Goal: Feedback & Contribution: Leave review/rating

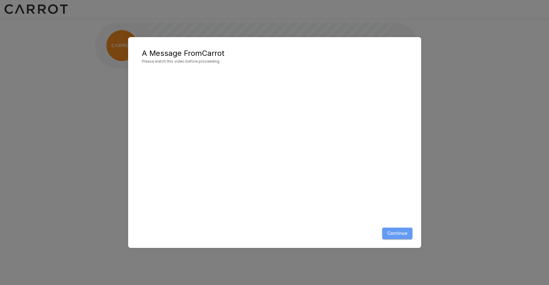
click at [403, 235] on button "Continue" at bounding box center [397, 233] width 30 height 12
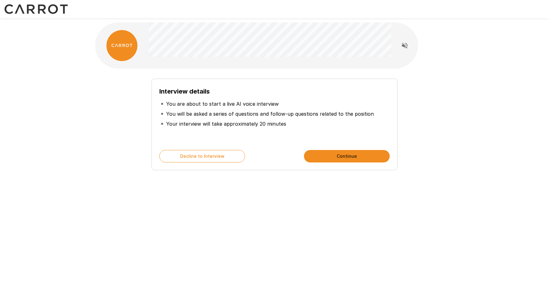
click at [76, 209] on div "Interview details You are about to start a live AI voice interview You will be …" at bounding box center [274, 111] width 549 height 222
click at [318, 155] on button "Continue" at bounding box center [347, 156] width 86 height 12
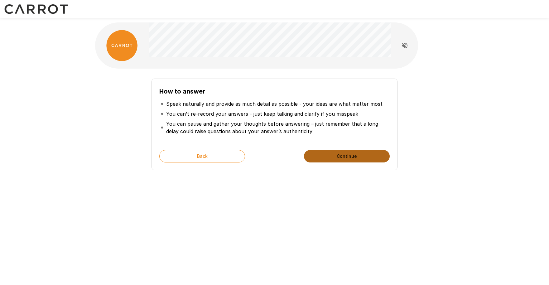
click at [361, 154] on button "Continue" at bounding box center [347, 156] width 86 height 12
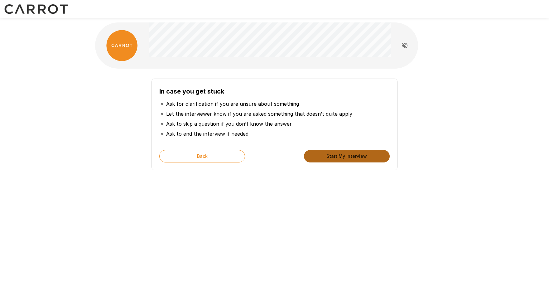
click at [340, 156] on button "Start My Interview" at bounding box center [347, 156] width 86 height 12
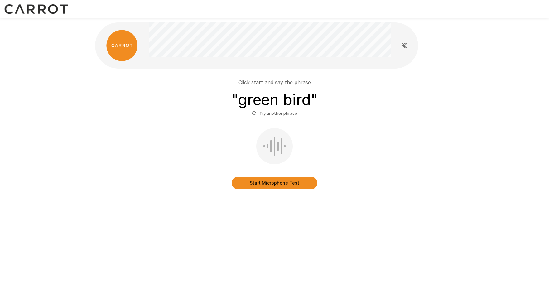
click at [278, 184] on button "Start Microphone Test" at bounding box center [274, 183] width 86 height 12
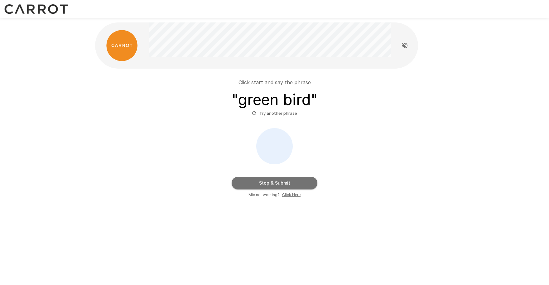
click at [289, 185] on button "Stop & Submit" at bounding box center [274, 183] width 86 height 12
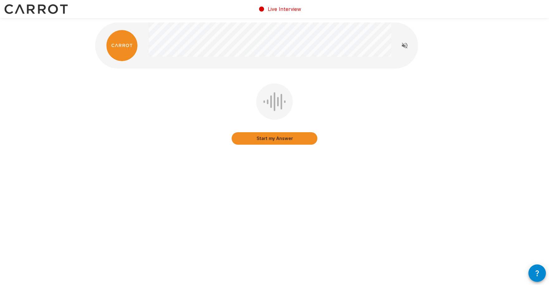
click at [278, 143] on button "Start my Answer" at bounding box center [274, 138] width 86 height 12
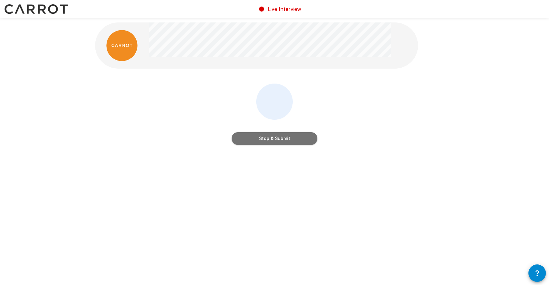
click at [278, 143] on button "Stop & Submit" at bounding box center [274, 138] width 86 height 12
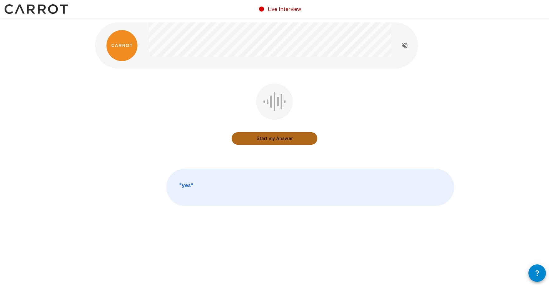
click at [278, 136] on button "Start my Answer" at bounding box center [274, 138] width 86 height 12
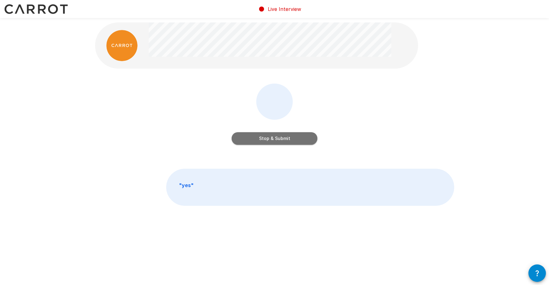
click at [277, 136] on button "Stop & Submit" at bounding box center [274, 138] width 86 height 12
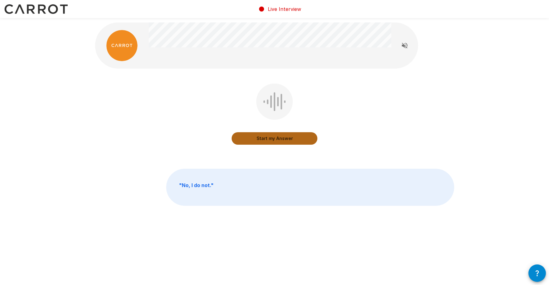
click at [277, 142] on button "Start my Answer" at bounding box center [274, 138] width 86 height 12
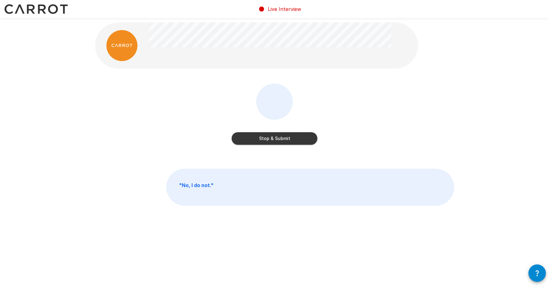
click at [276, 143] on button "Stop & Submit" at bounding box center [274, 138] width 86 height 12
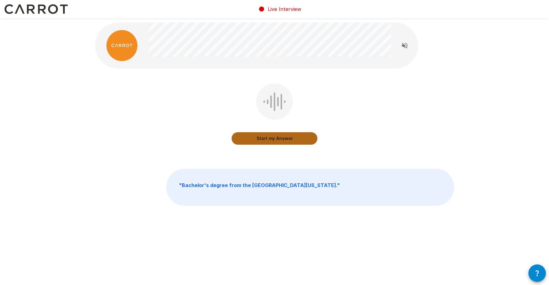
click at [277, 140] on button "Start my Answer" at bounding box center [274, 138] width 86 height 12
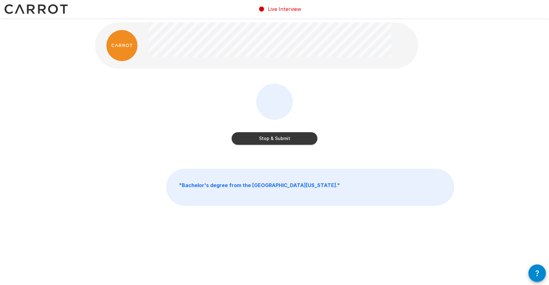
click at [277, 140] on button "Stop & Submit" at bounding box center [274, 138] width 86 height 12
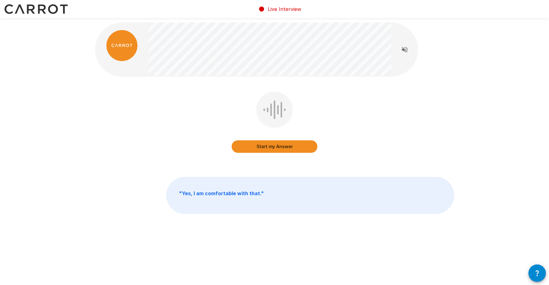
click at [276, 145] on button "Start my Answer" at bounding box center [274, 146] width 86 height 12
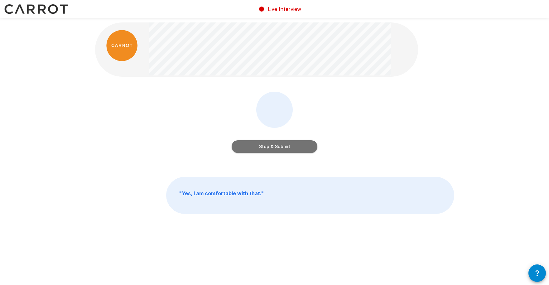
click at [276, 145] on button "Stop & Submit" at bounding box center [274, 146] width 86 height 12
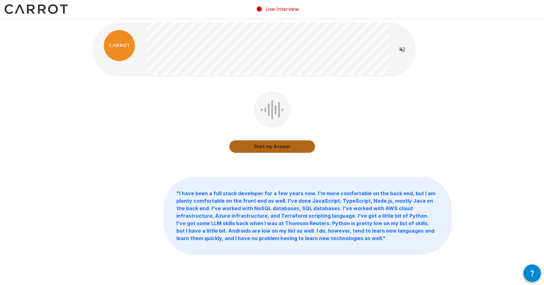
click at [278, 145] on button "Start my Answer" at bounding box center [272, 146] width 86 height 12
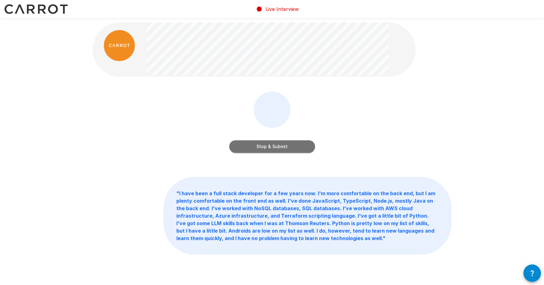
click at [278, 145] on button "Stop & Submit" at bounding box center [272, 146] width 86 height 12
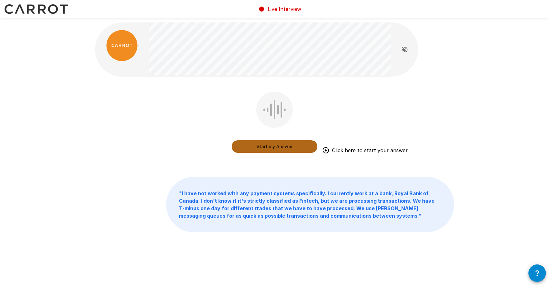
click at [272, 149] on button "Start my Answer" at bounding box center [274, 146] width 86 height 12
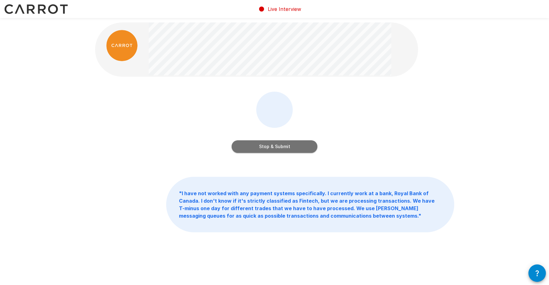
click at [272, 149] on button "Stop & Submit" at bounding box center [274, 146] width 86 height 12
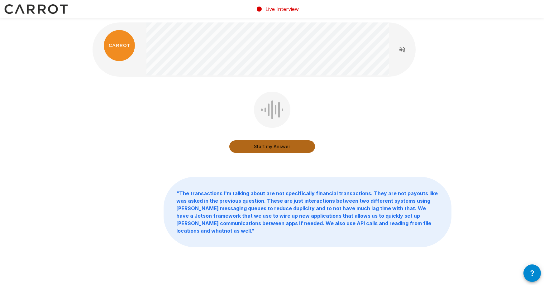
click at [266, 145] on button "Start my Answer" at bounding box center [272, 146] width 86 height 12
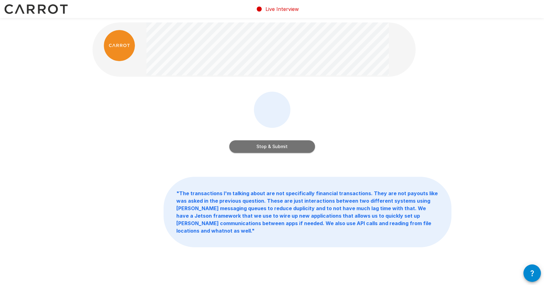
click at [266, 145] on button "Stop & Submit" at bounding box center [272, 146] width 86 height 12
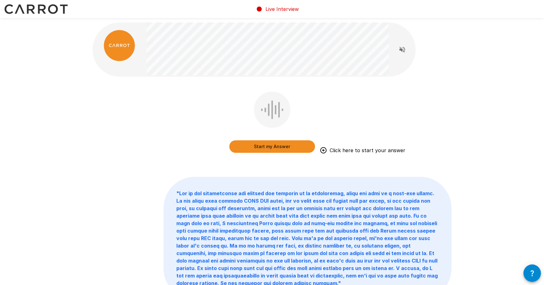
click at [89, 126] on div "Start my Answer Click here to start your answer " "" at bounding box center [272, 174] width 374 height 349
click at [267, 144] on button "Start my Answer" at bounding box center [272, 146] width 86 height 12
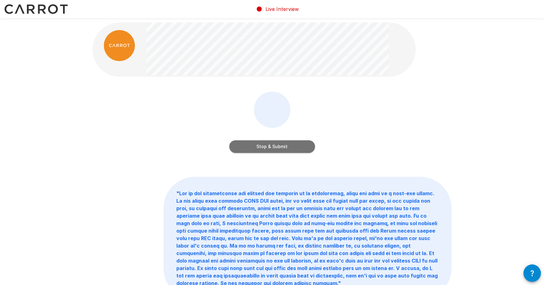
click at [267, 144] on button "Stop & Submit" at bounding box center [272, 146] width 86 height 12
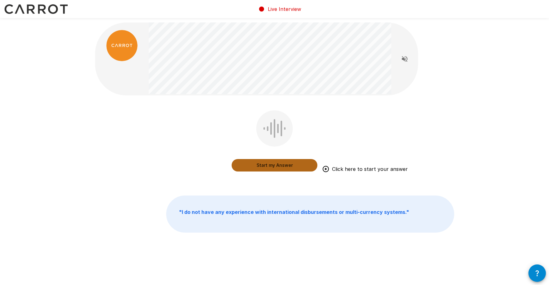
click at [266, 162] on button "Start my Answer" at bounding box center [274, 165] width 86 height 12
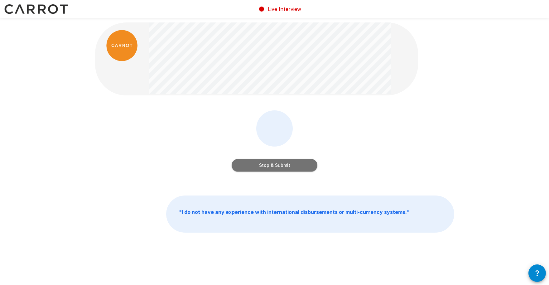
click at [266, 162] on button "Stop & Submit" at bounding box center [274, 165] width 86 height 12
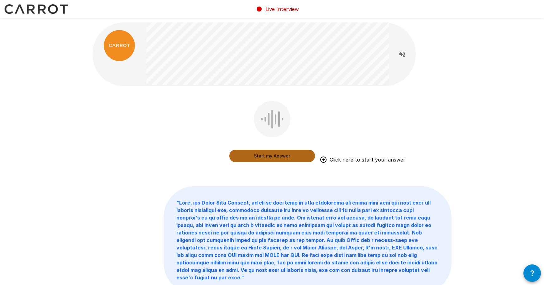
click at [265, 156] on button "Start my Answer" at bounding box center [272, 156] width 86 height 12
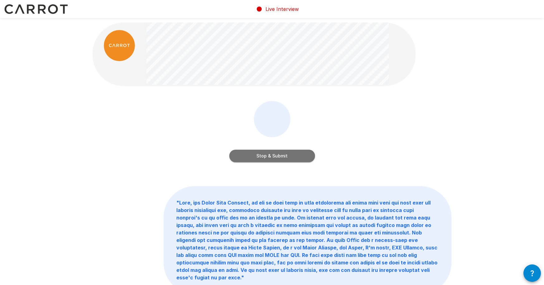
click at [265, 156] on button "Stop & Submit" at bounding box center [272, 156] width 86 height 12
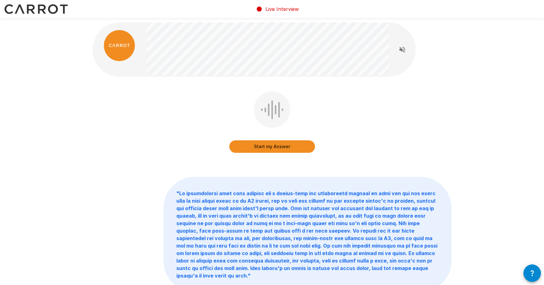
click at [35, 163] on div "Start my Answer " "" at bounding box center [272, 171] width 544 height 342
click at [253, 148] on button "Start my Answer" at bounding box center [272, 146] width 86 height 12
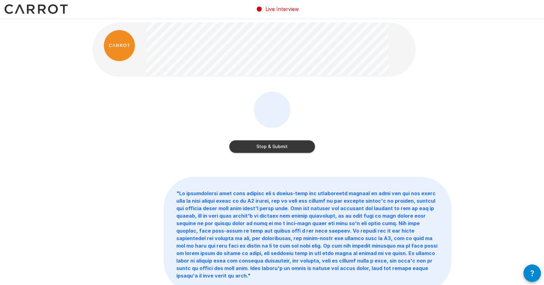
click at [253, 148] on button "Stop & Submit" at bounding box center [272, 146] width 86 height 12
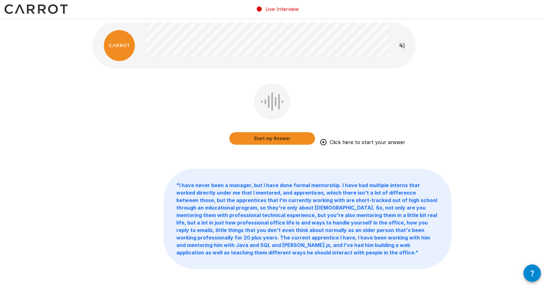
click at [273, 136] on button "Start my Answer" at bounding box center [272, 138] width 86 height 12
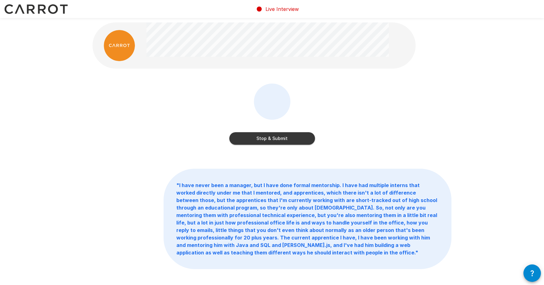
click at [273, 136] on button "Stop & Submit" at bounding box center [272, 138] width 86 height 12
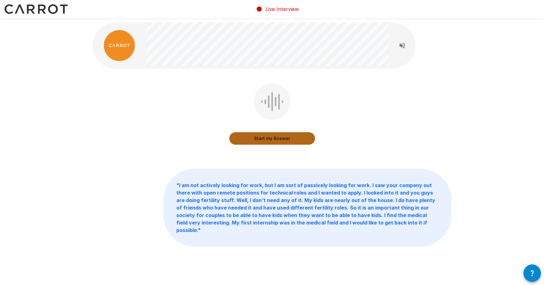
click at [265, 139] on button "Start my Answer" at bounding box center [272, 138] width 86 height 12
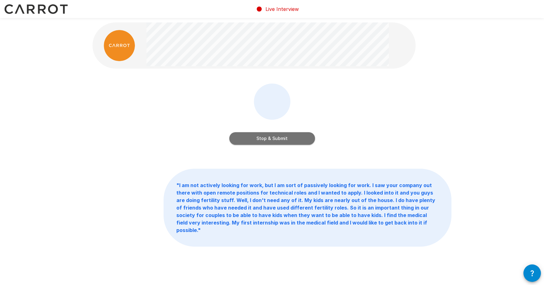
click at [265, 139] on button "Stop & Submit" at bounding box center [272, 138] width 86 height 12
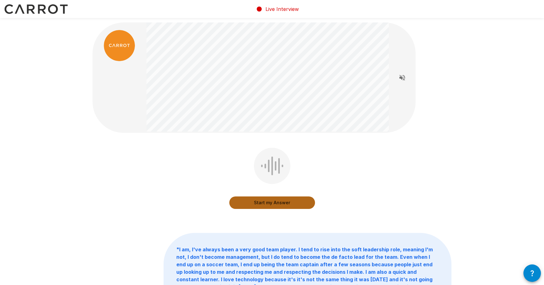
click at [257, 205] on button "Start my Answer" at bounding box center [272, 202] width 86 height 12
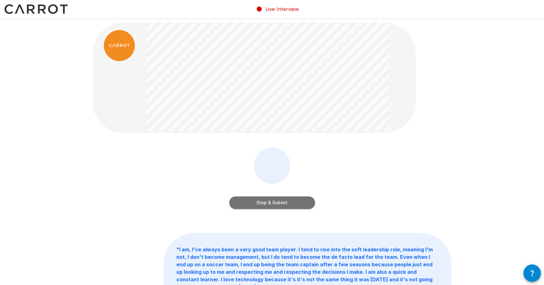
click at [257, 205] on button "Stop & Submit" at bounding box center [272, 202] width 86 height 12
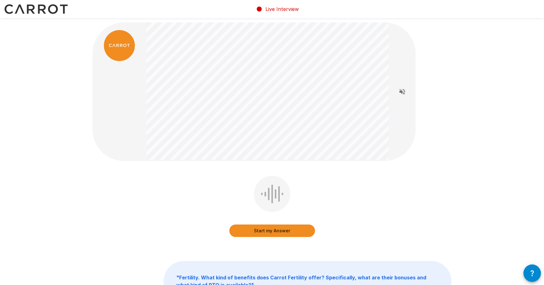
click at [257, 205] on div "Start my Answer" at bounding box center [272, 208] width 86 height 64
click at [268, 231] on button "Start my Answer" at bounding box center [272, 230] width 86 height 12
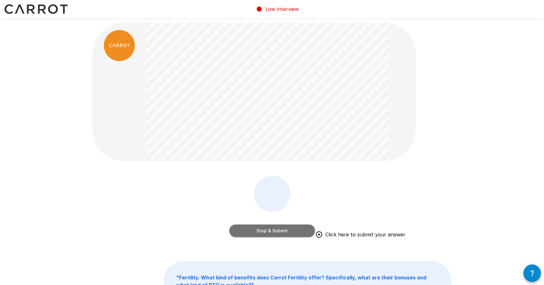
click at [268, 231] on button "Stop & Submit" at bounding box center [272, 230] width 86 height 12
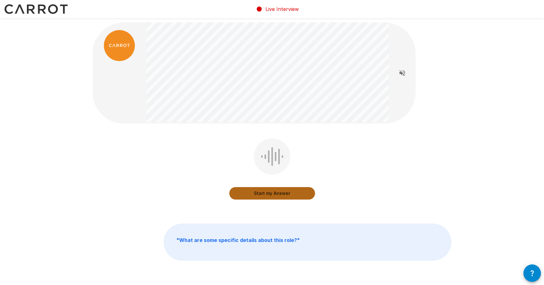
click at [260, 193] on button "Start my Answer" at bounding box center [272, 193] width 86 height 12
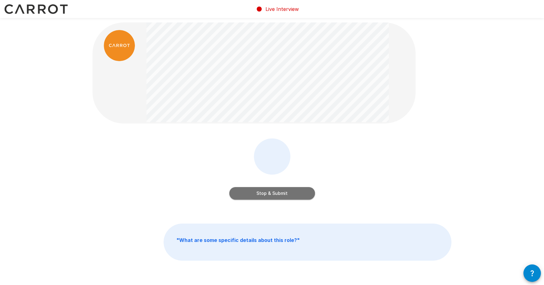
click at [260, 193] on button "Stop & Submit" at bounding box center [272, 193] width 86 height 12
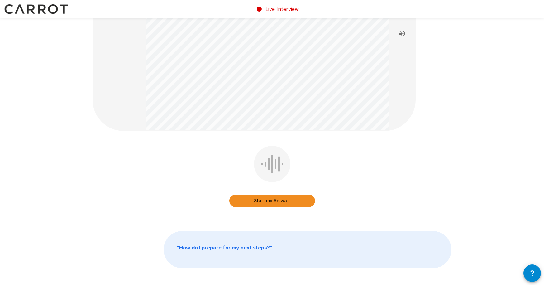
scroll to position [88, 0]
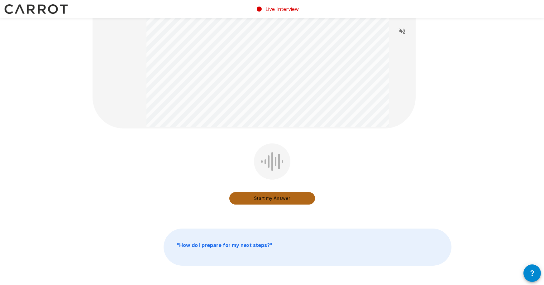
click at [277, 198] on button "Start my Answer" at bounding box center [272, 198] width 86 height 12
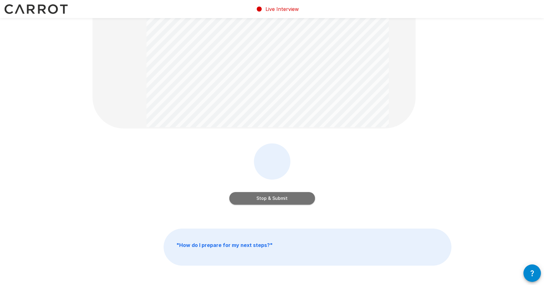
click at [277, 198] on button "Stop & Submit" at bounding box center [272, 198] width 86 height 12
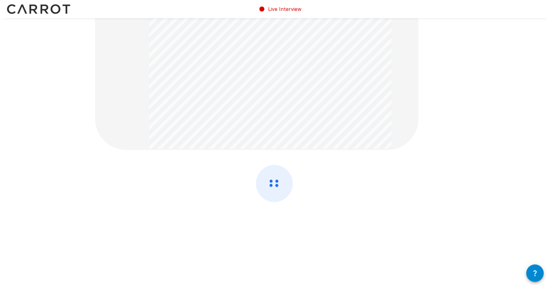
scroll to position [0, 0]
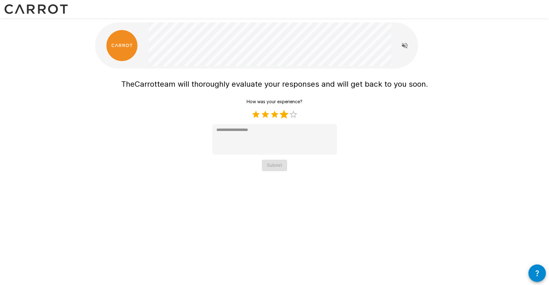
click at [284, 113] on label "4 Stars" at bounding box center [283, 114] width 9 height 9
type textarea "*"
click at [280, 164] on button "Submit" at bounding box center [274, 166] width 25 height 12
